Goal: Task Accomplishment & Management: Manage account settings

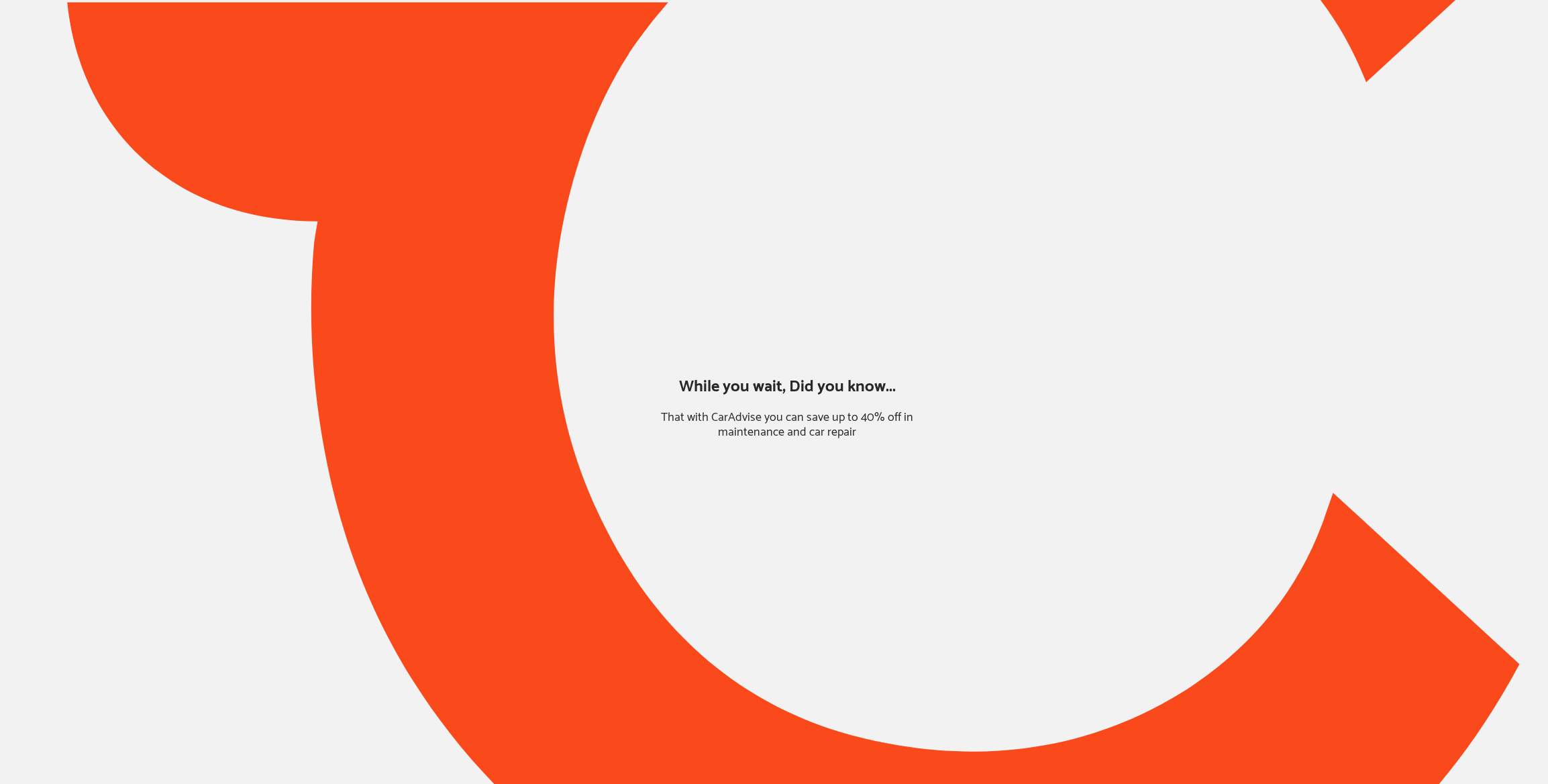
type input "*****"
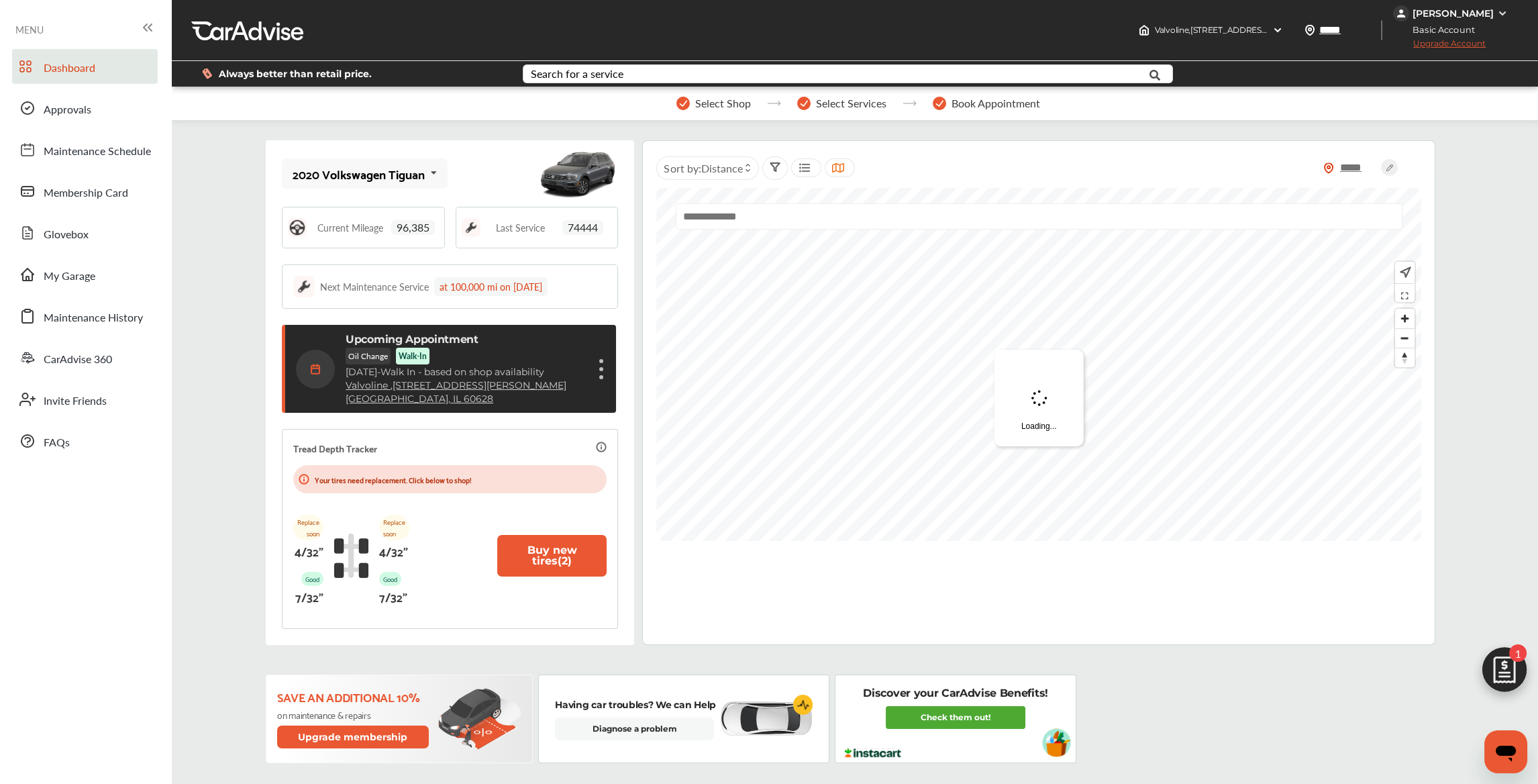
scroll to position [204, 0]
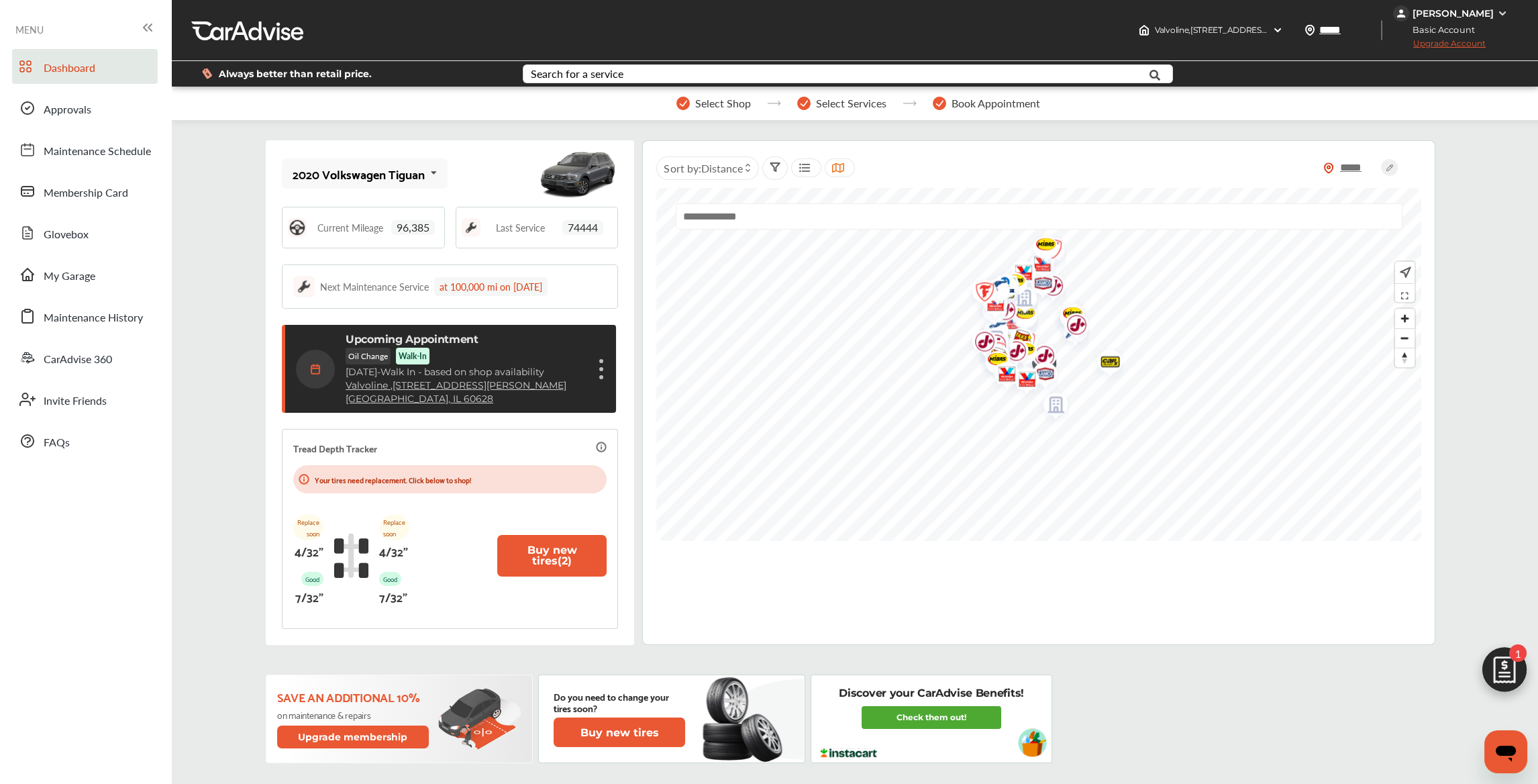
click at [1485, 9] on div "[PERSON_NAME]" at bounding box center [1453, 13] width 81 height 12
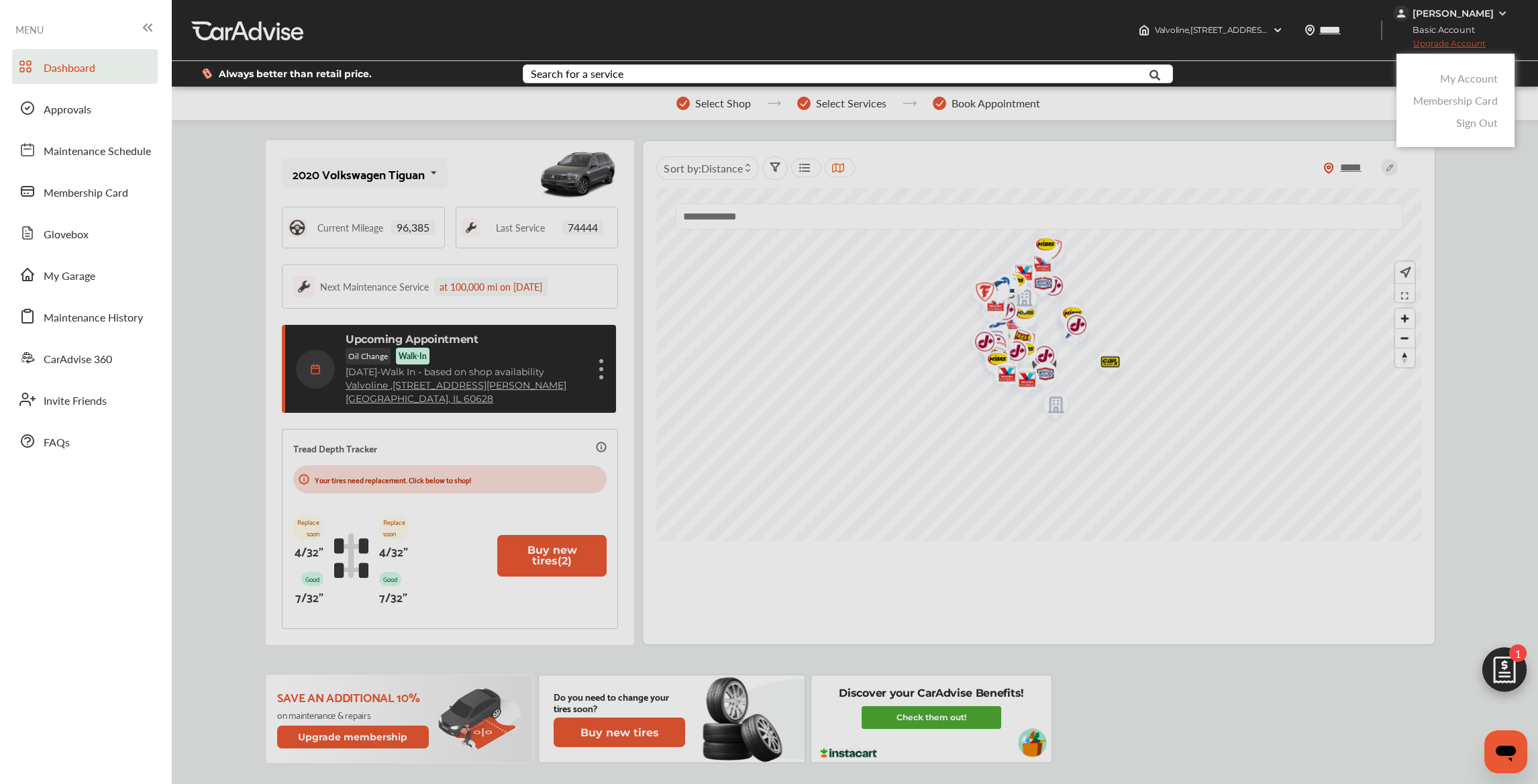
click at [1458, 76] on link "My Account" at bounding box center [1469, 78] width 58 height 15
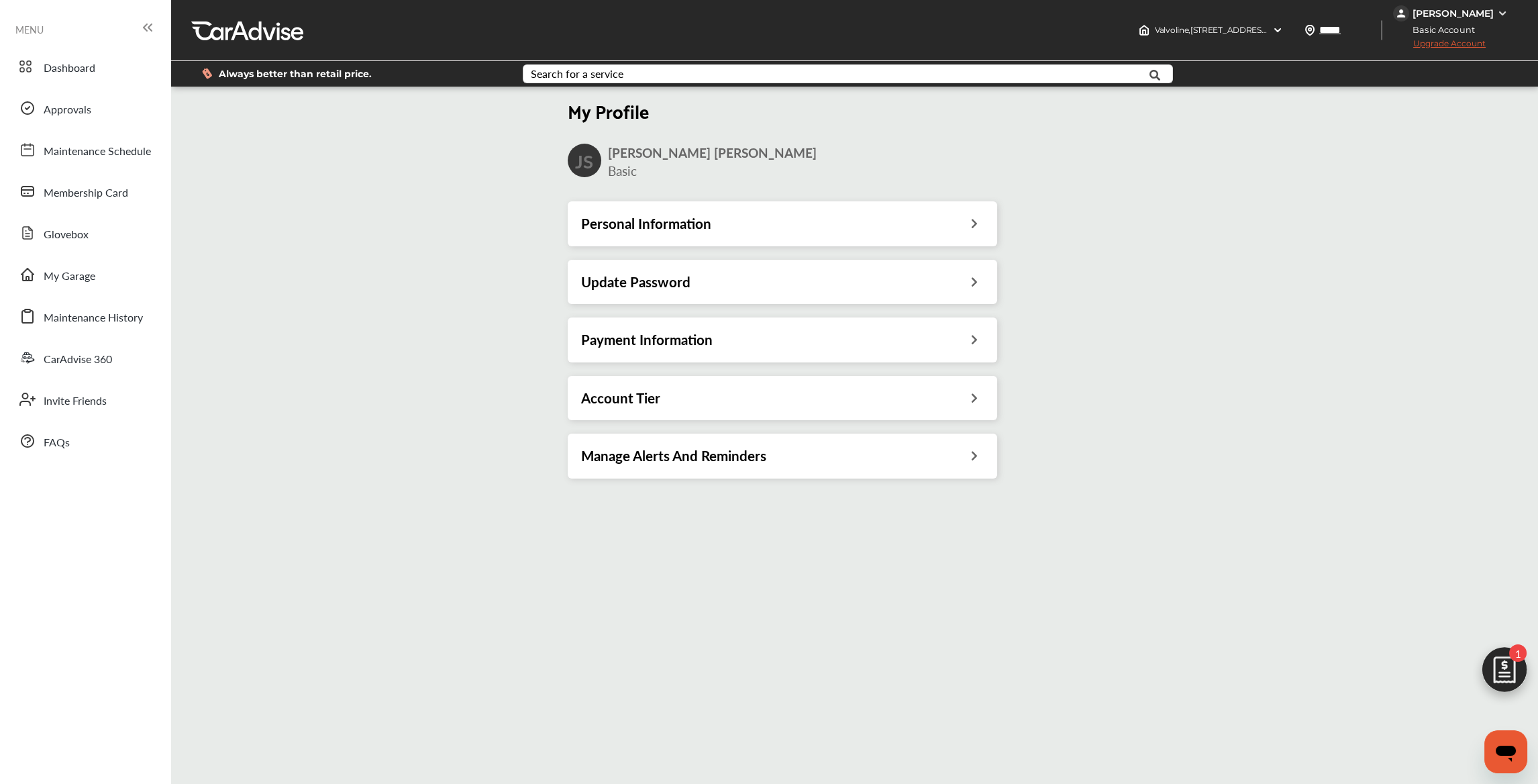
click at [868, 233] on div "Personal Information" at bounding box center [783, 224] width 430 height 45
click at [696, 389] on div "Account Tier" at bounding box center [782, 398] width 403 height 17
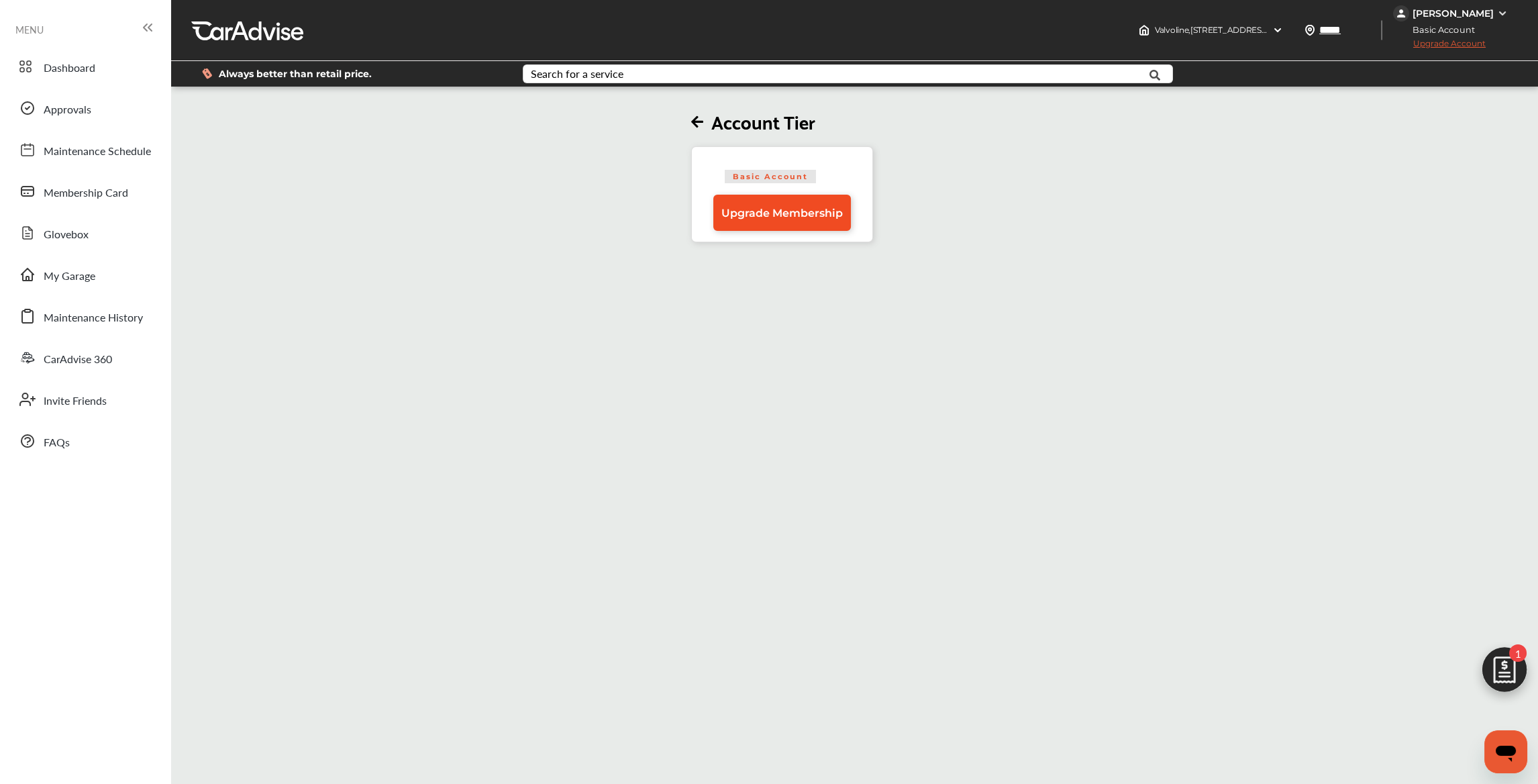
click at [793, 218] on span "Upgrade Membership" at bounding box center [782, 213] width 122 height 13
